Goal: Task Accomplishment & Management: Use online tool/utility

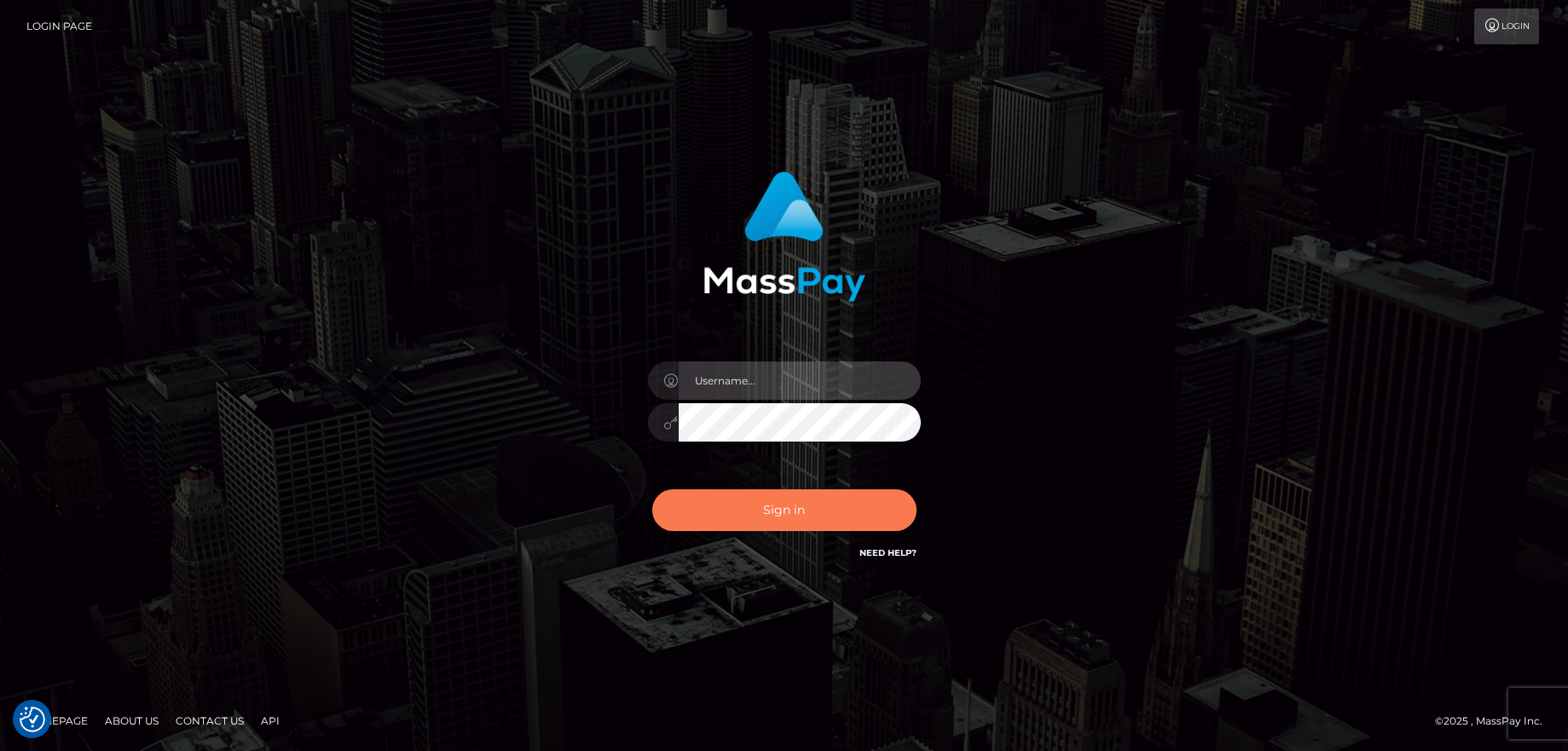
type input "balsaberisic"
click at [705, 527] on button "Sign in" at bounding box center [784, 510] width 264 height 42
type input "balsaberisic"
click at [768, 518] on button "Sign in" at bounding box center [784, 510] width 264 height 42
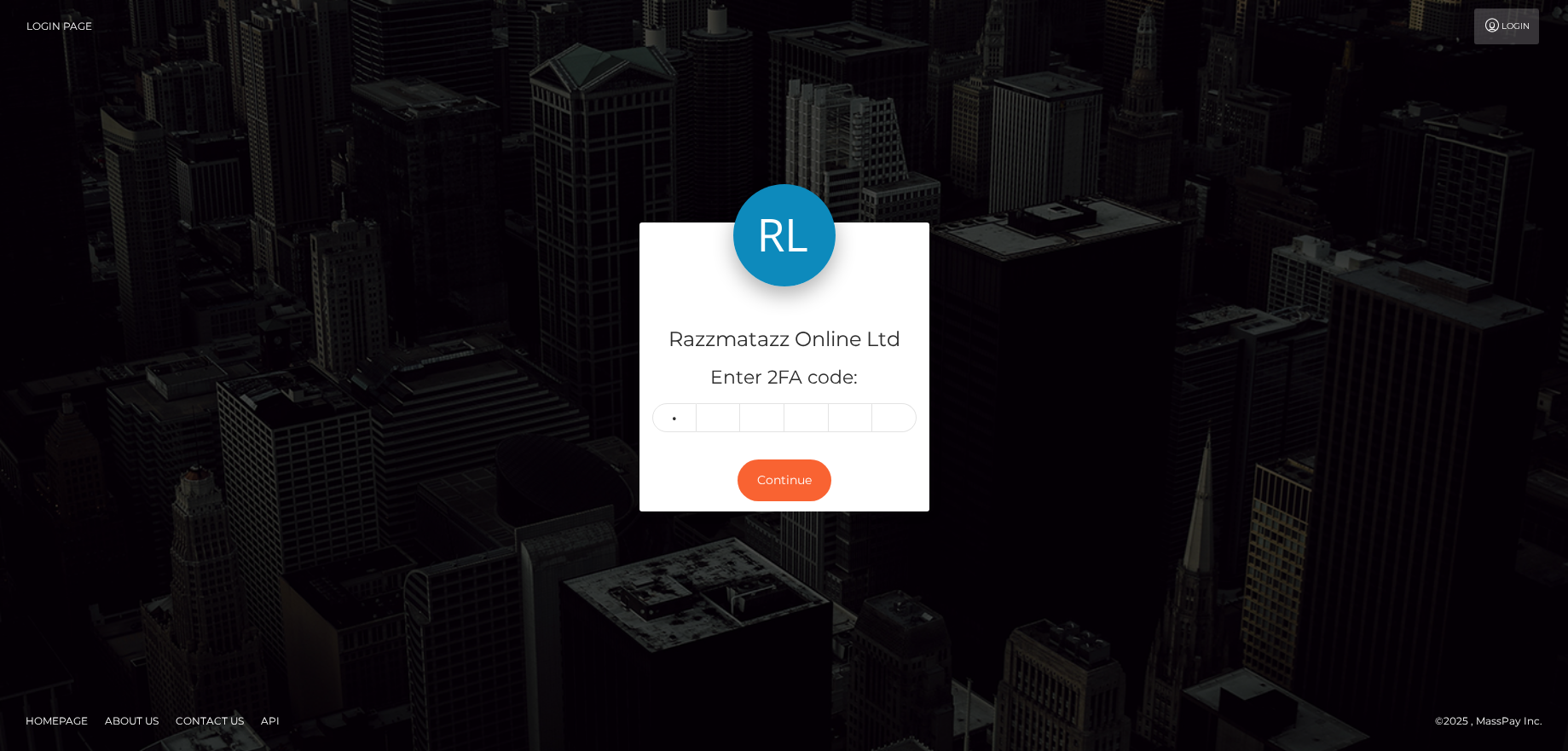
type input "3"
type input "7"
type input "9"
type input "7"
type input "5"
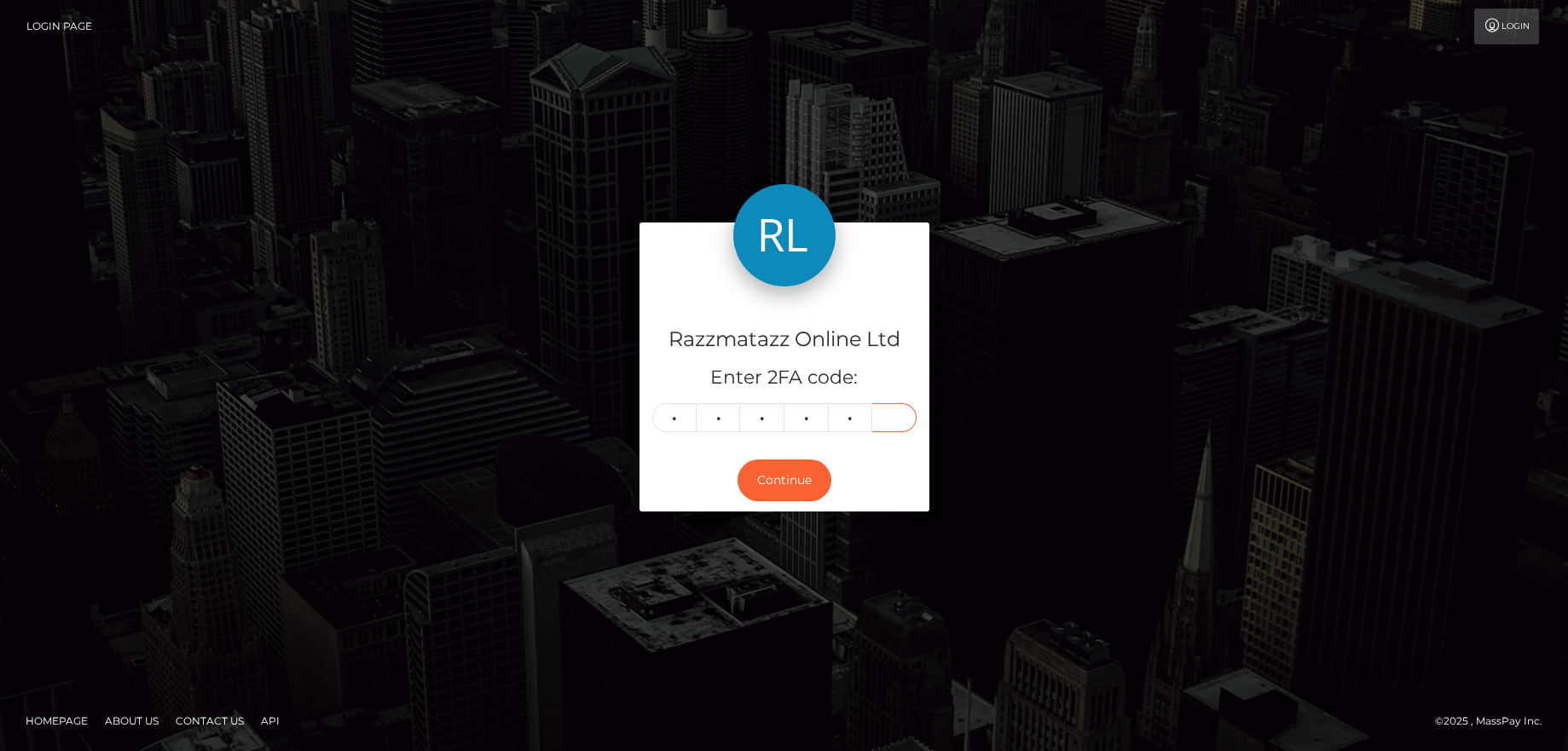
type input "7"
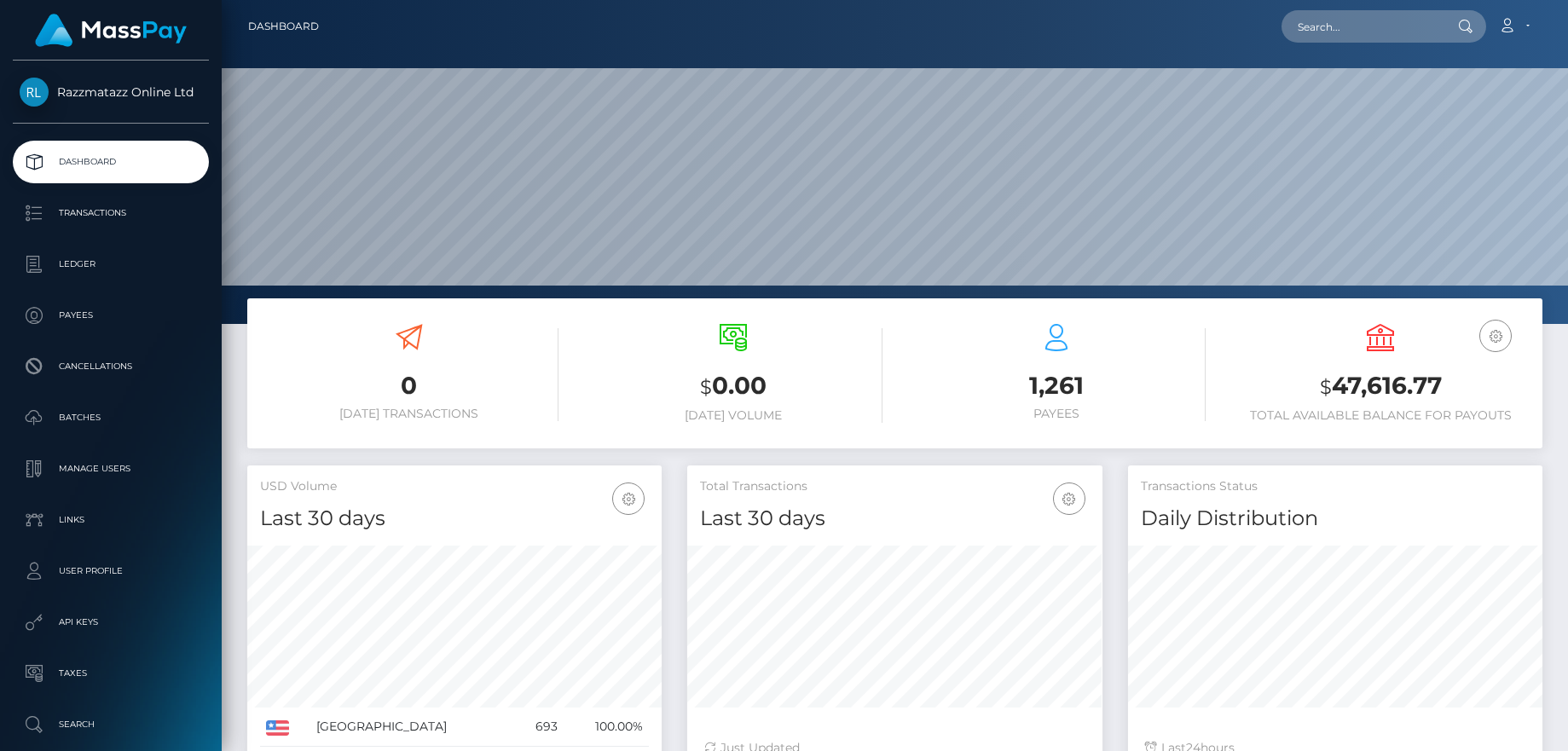
scroll to position [303, 415]
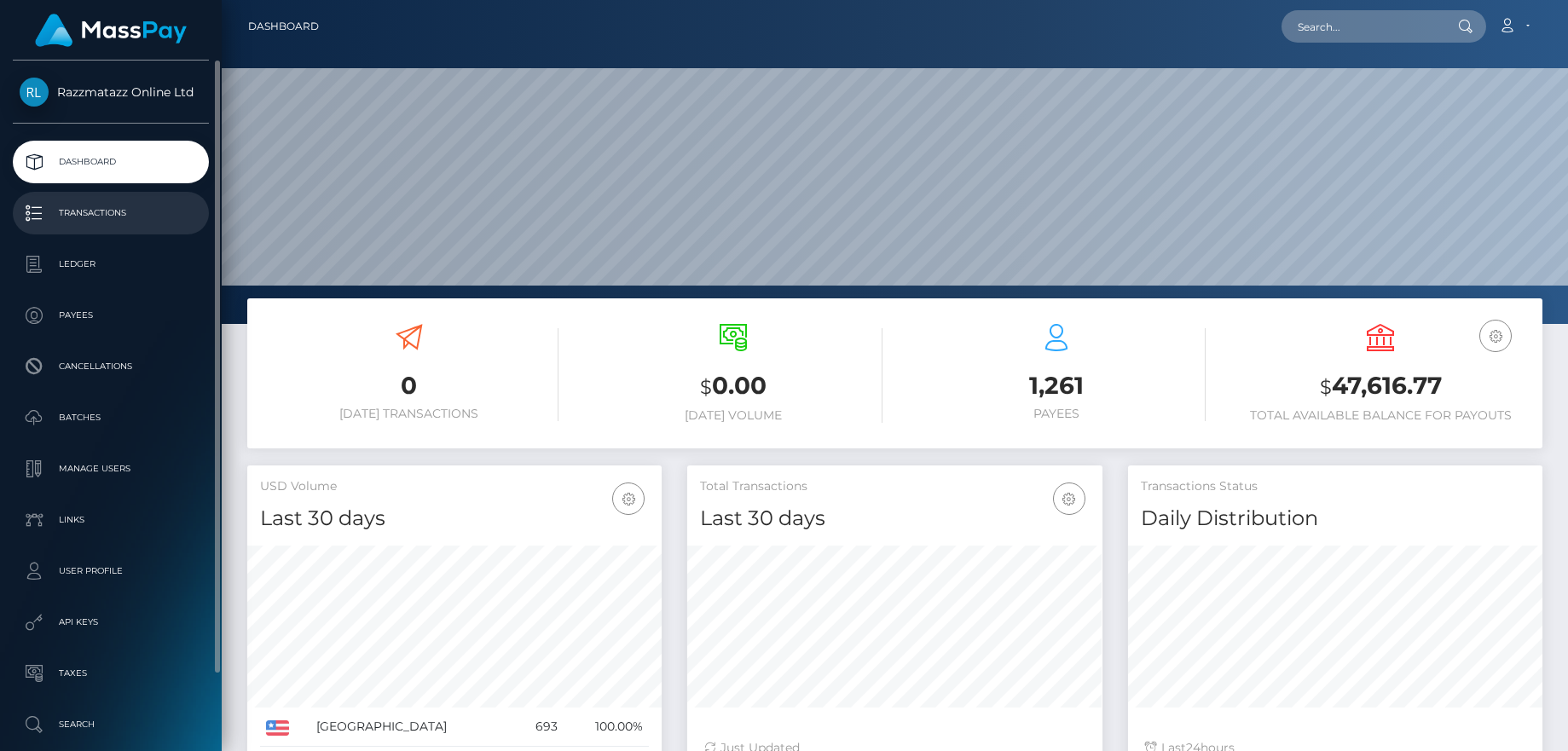
click at [154, 214] on p "Transactions" at bounding box center [110, 213] width 183 height 25
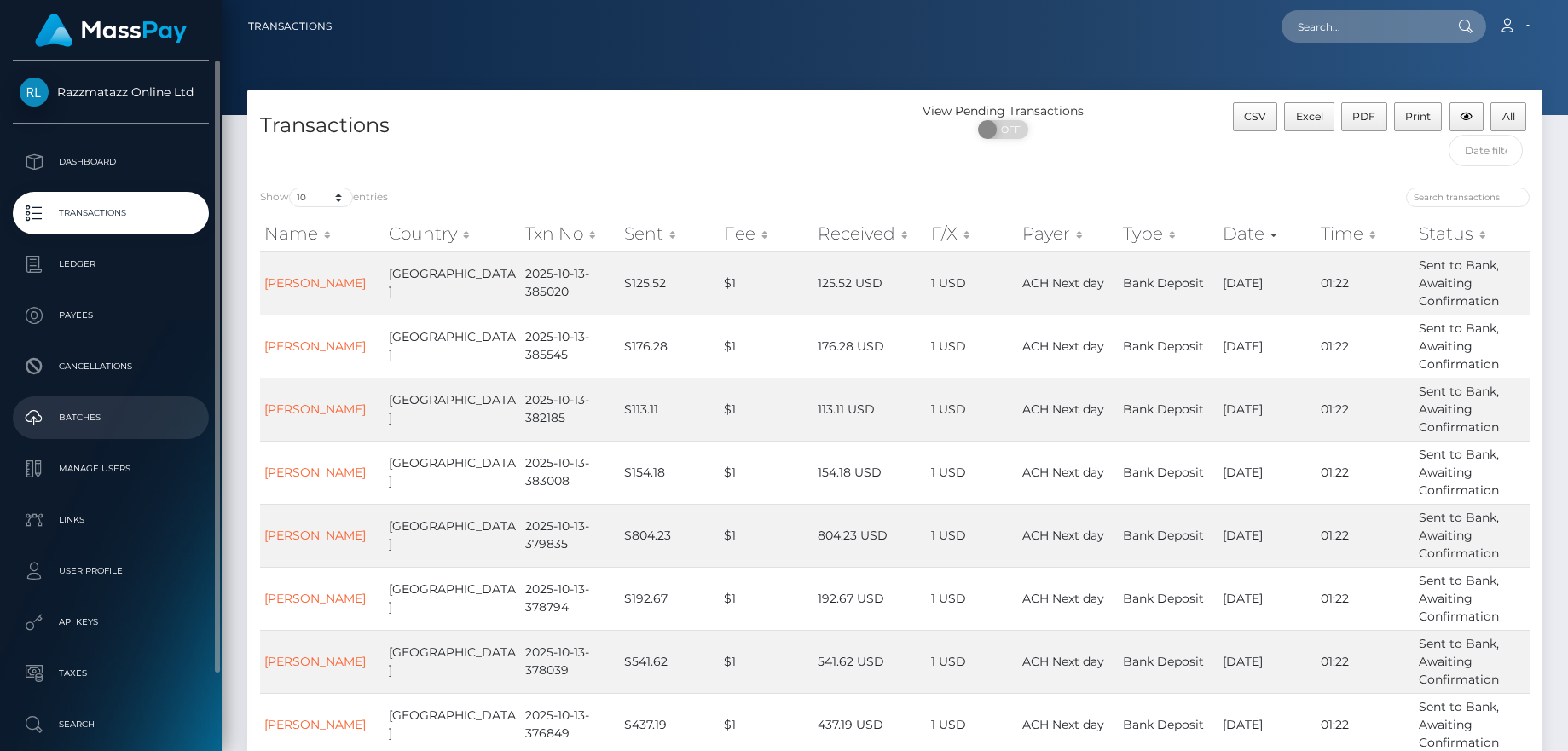
click at [102, 417] on p "Batches" at bounding box center [110, 417] width 183 height 25
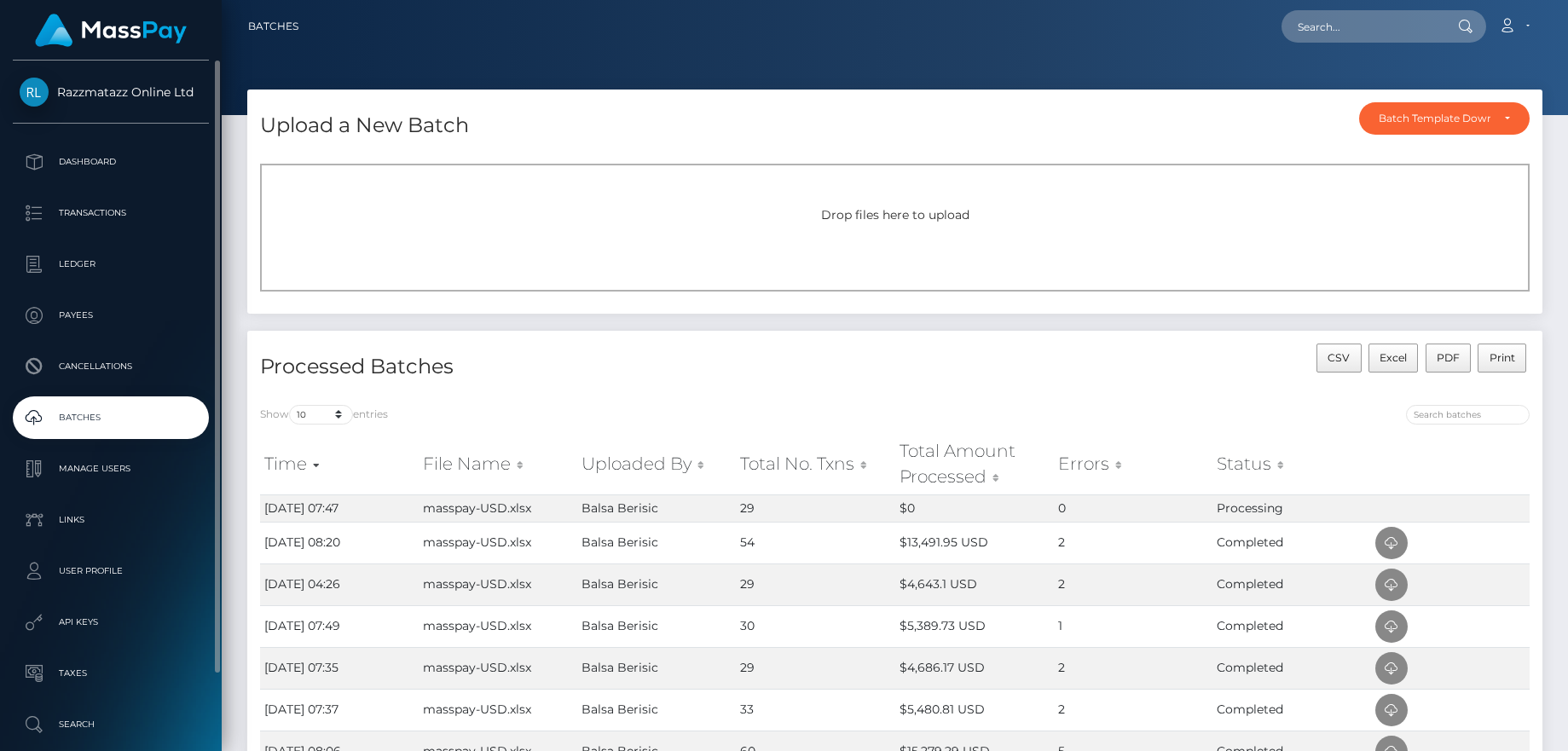
click at [130, 427] on p "Batches" at bounding box center [110, 417] width 183 height 25
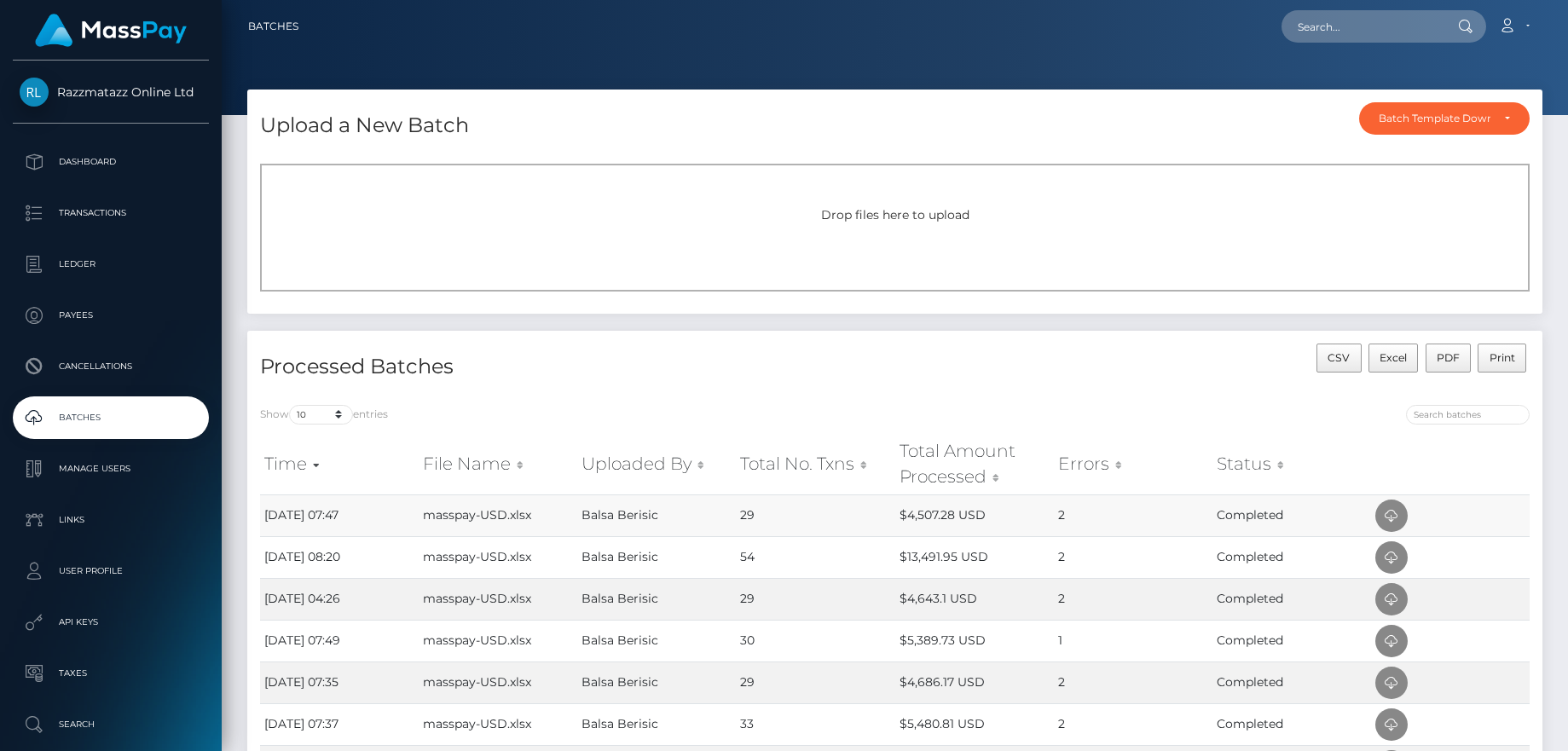
click at [1372, 519] on td at bounding box center [1450, 515] width 158 height 42
click at [1395, 513] on icon at bounding box center [1390, 516] width 21 height 21
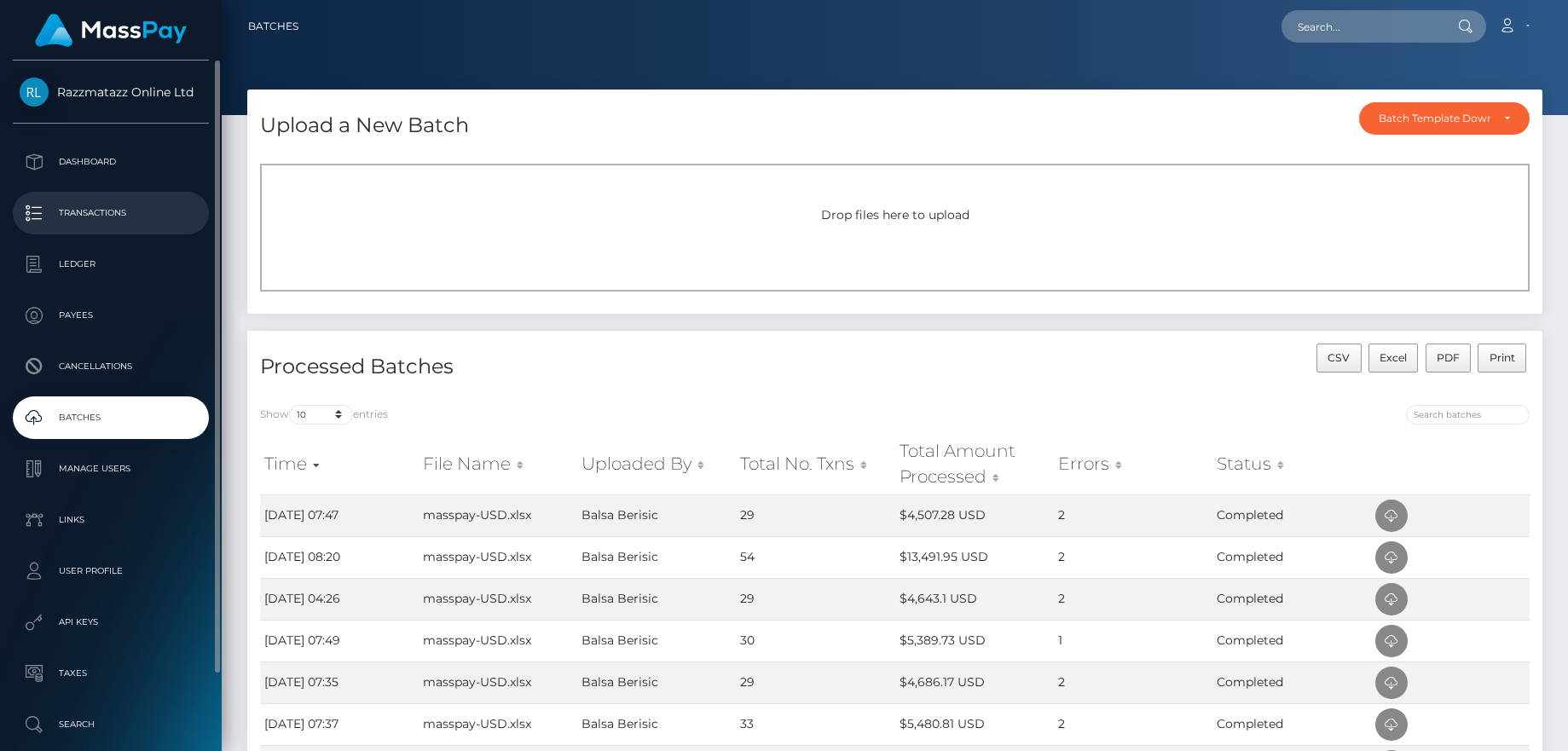
click at [110, 215] on p "Transactions" at bounding box center [110, 213] width 183 height 25
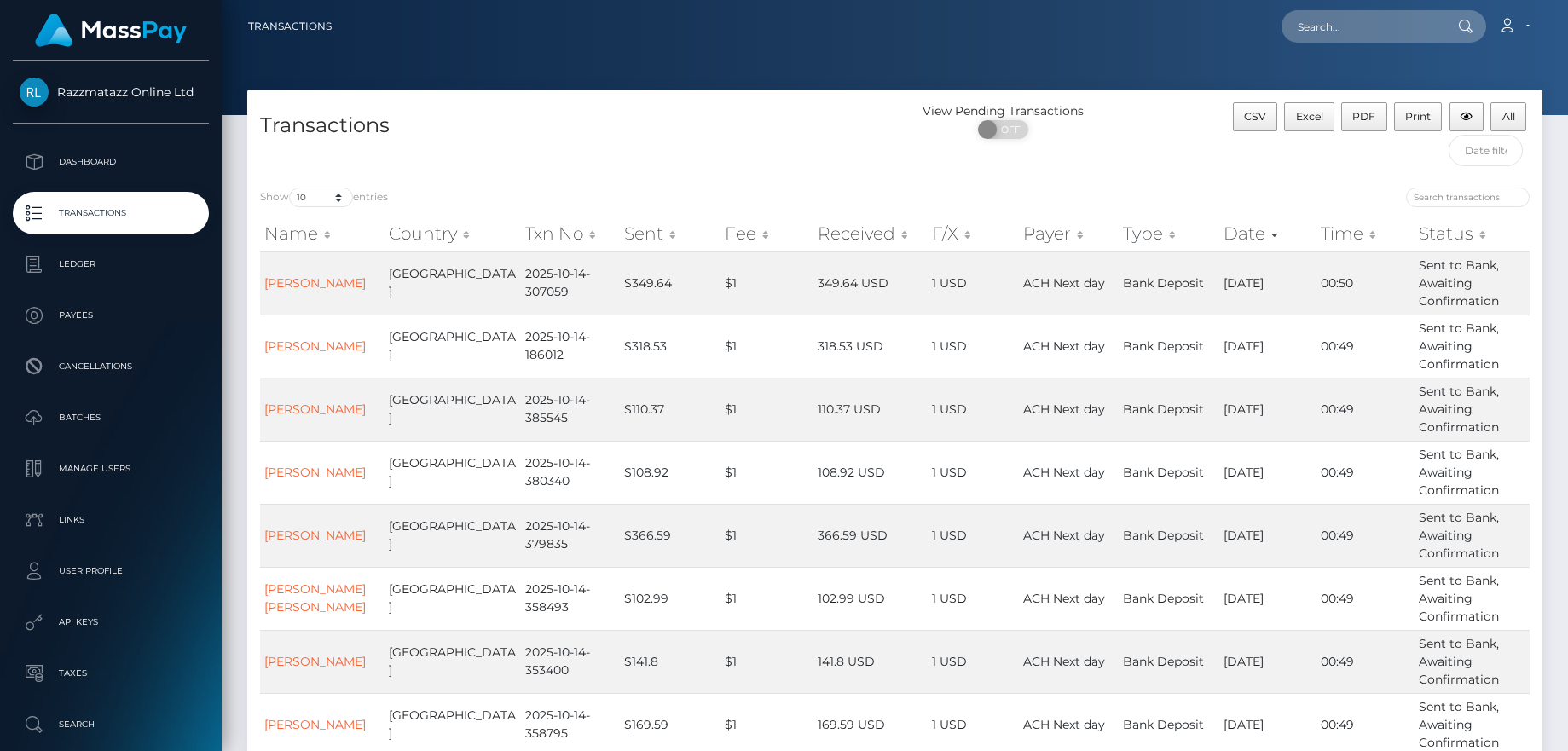
scroll to position [304, 0]
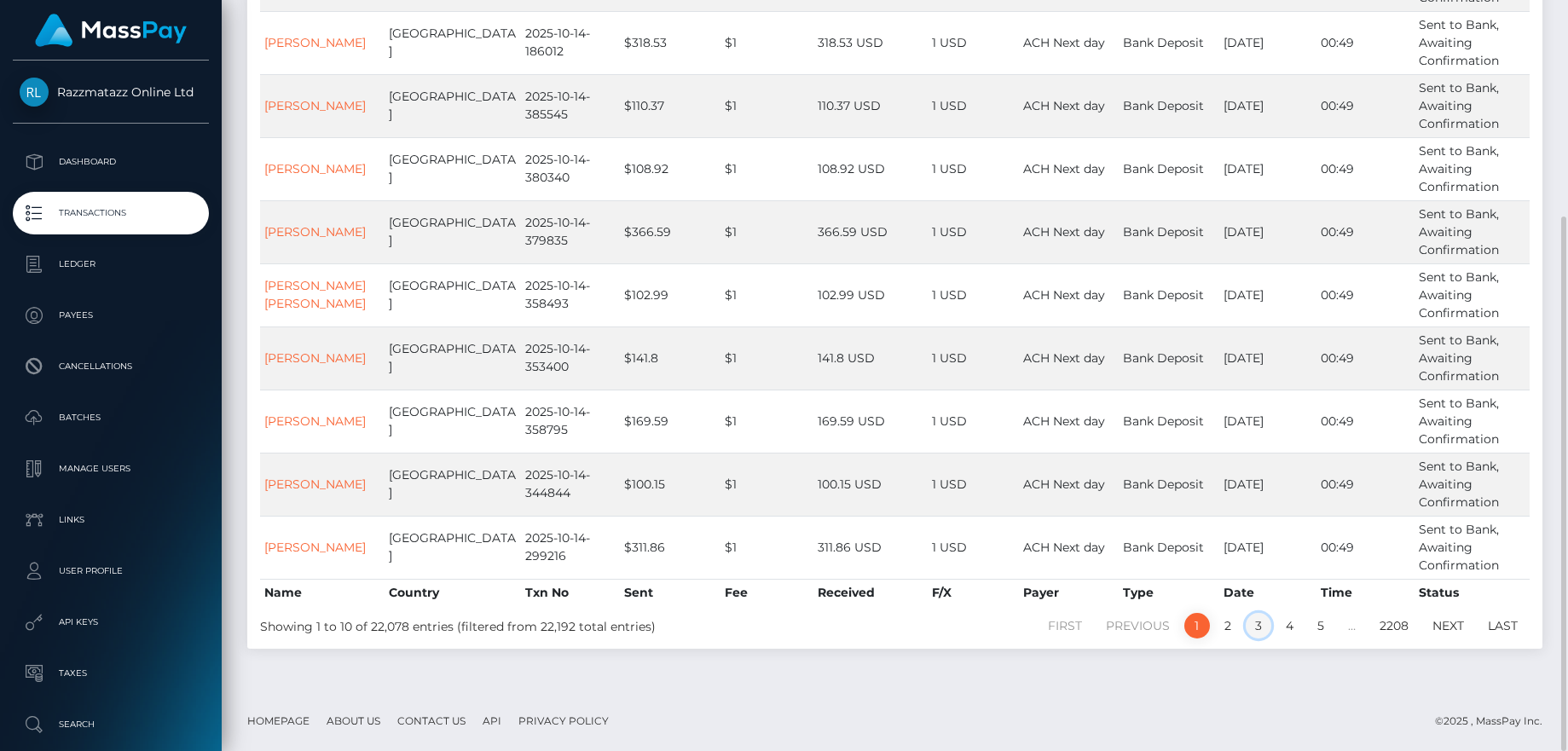
click at [1259, 624] on link "3" at bounding box center [1258, 625] width 25 height 25
click at [1225, 626] on link "2" at bounding box center [1227, 625] width 25 height 25
click at [1202, 630] on link "1" at bounding box center [1197, 625] width 25 height 25
